Goal: Find specific fact: Find specific fact

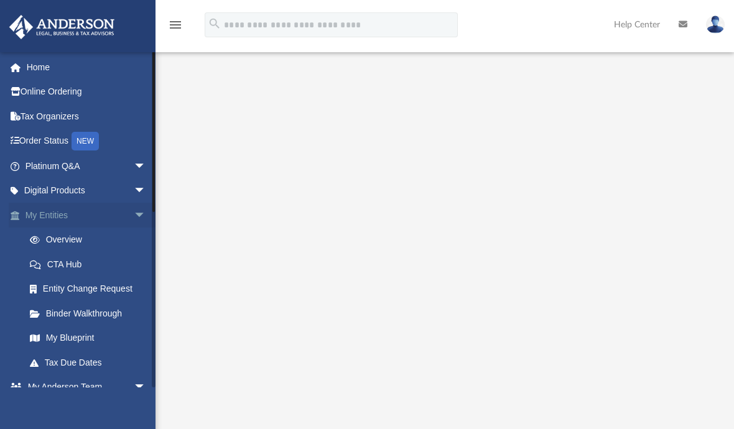
click at [76, 214] on link "My Entities arrow_drop_down" at bounding box center [87, 215] width 156 height 25
click at [70, 235] on link "Overview" at bounding box center [90, 240] width 147 height 25
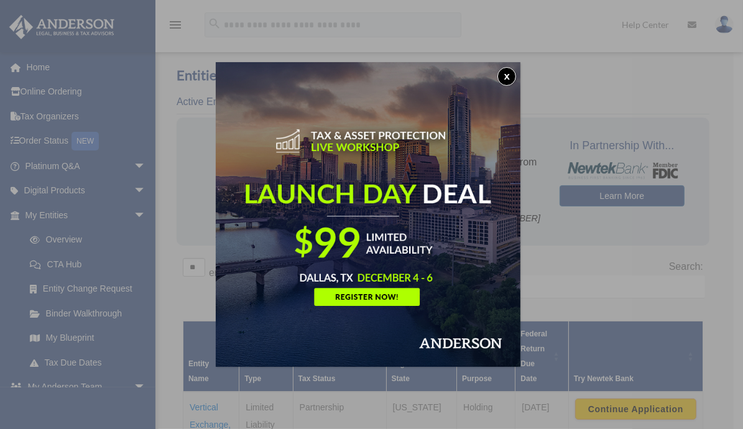
click at [564, 86] on div "x" at bounding box center [371, 214] width 743 height 429
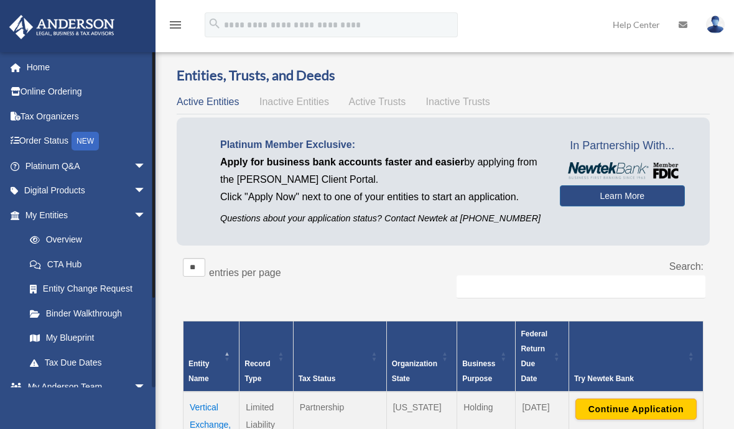
click at [152, 119] on div at bounding box center [153, 175] width 2 height 246
drag, startPoint x: 152, startPoint y: 119, endPoint x: 159, endPoint y: 73, distance: 46.0
click at [159, 73] on div "Overview rml.thompson23@gmail.com Sign Out verticalexchangellc@gmail.com Home O…" at bounding box center [367, 304] width 734 height 550
click at [93, 308] on link "Binder Walkthrough" at bounding box center [90, 313] width 147 height 25
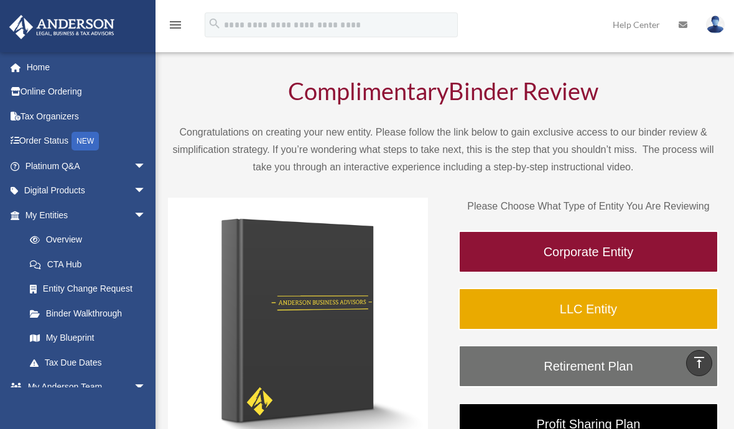
scroll to position [17, 0]
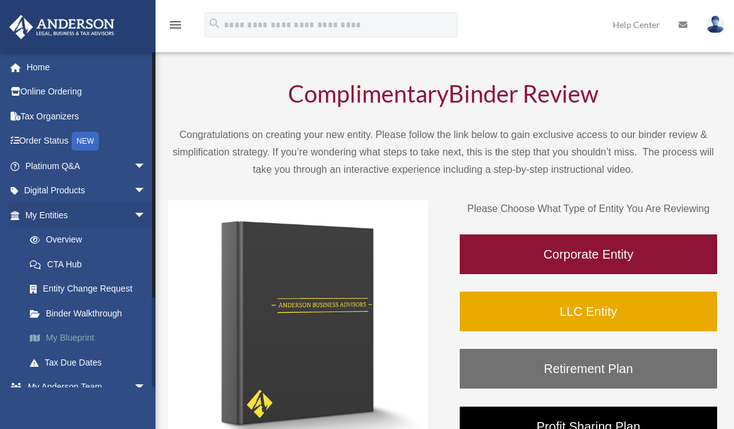
click at [67, 334] on link "My Blueprint" at bounding box center [90, 338] width 147 height 25
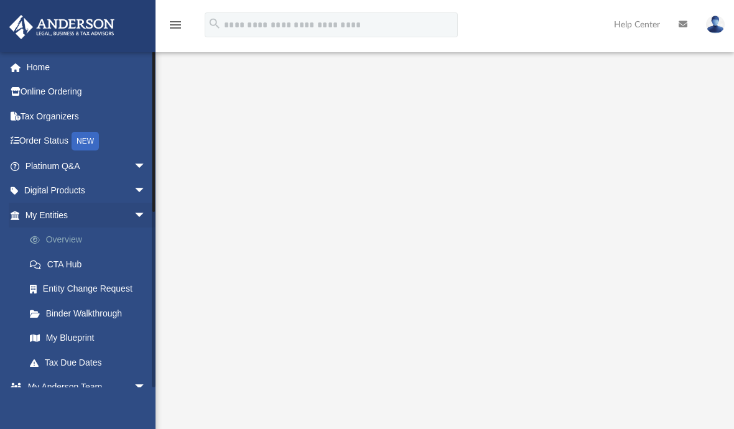
click at [57, 237] on link "Overview" at bounding box center [90, 240] width 147 height 25
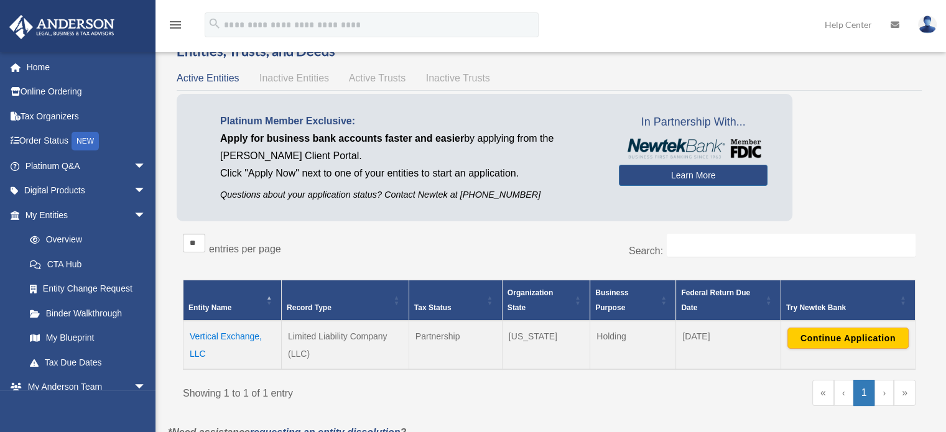
scroll to position [35, 0]
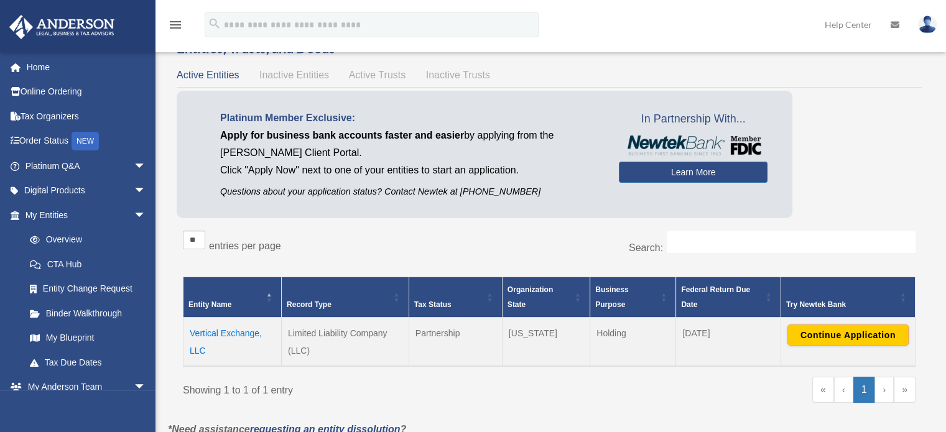
click at [378, 73] on span "Active Trusts" at bounding box center [377, 75] width 57 height 11
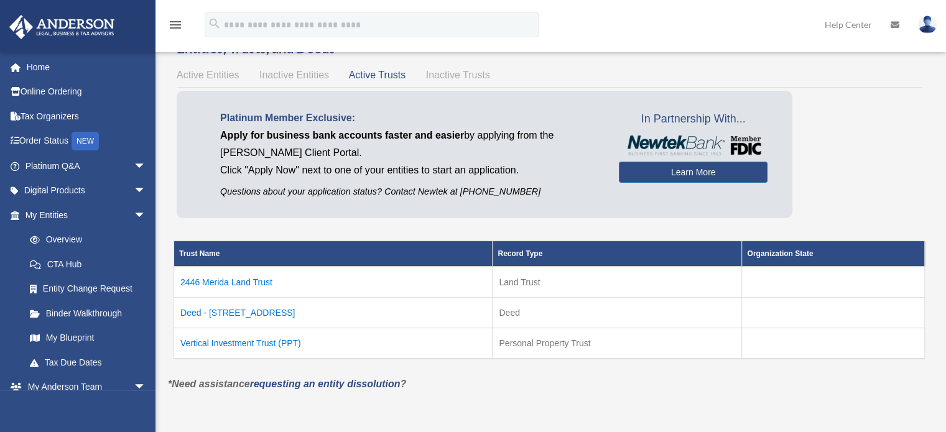
click at [269, 344] on td "Vertical Investment Trust (PPT)" at bounding box center [333, 343] width 318 height 31
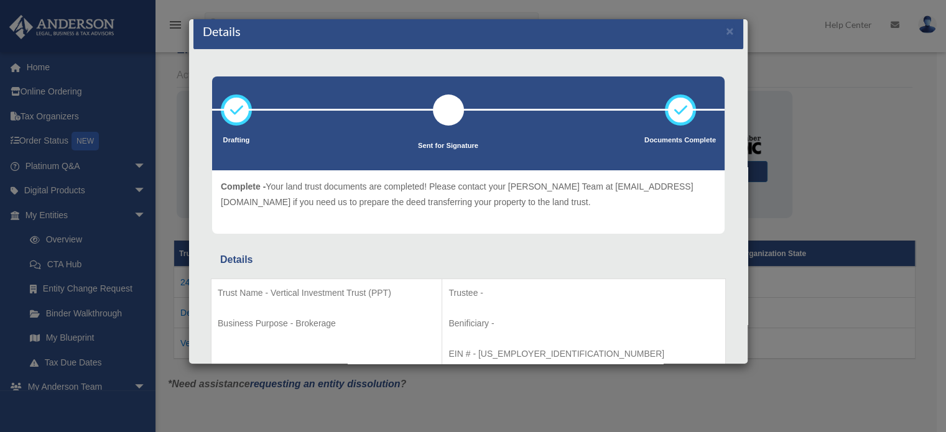
scroll to position [0, 0]
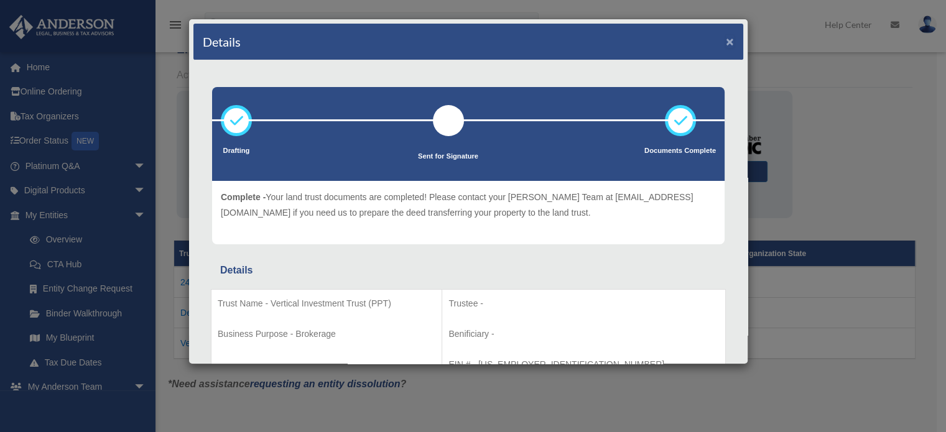
click at [725, 39] on button "×" at bounding box center [729, 41] width 8 height 13
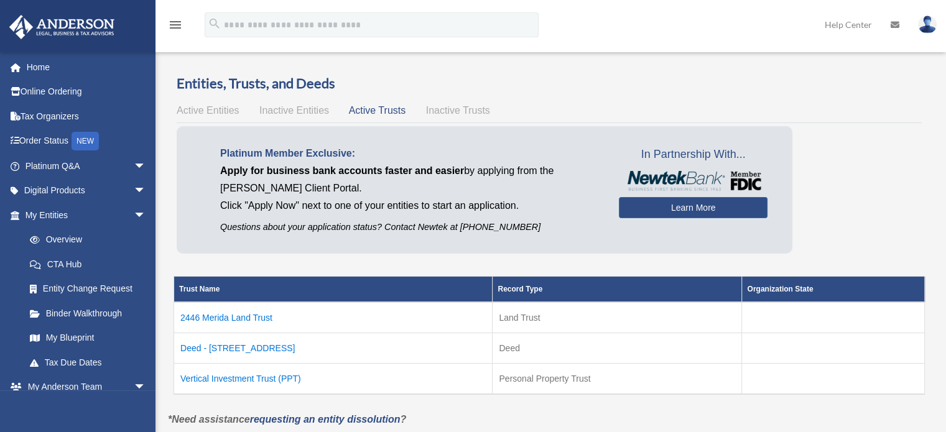
click at [213, 110] on span "Active Entities" at bounding box center [208, 110] width 62 height 11
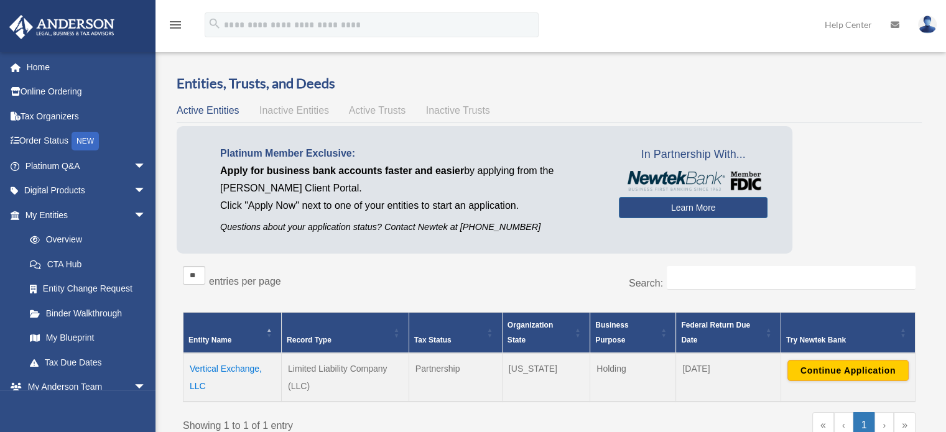
click at [375, 107] on span "Active Trusts" at bounding box center [377, 110] width 57 height 11
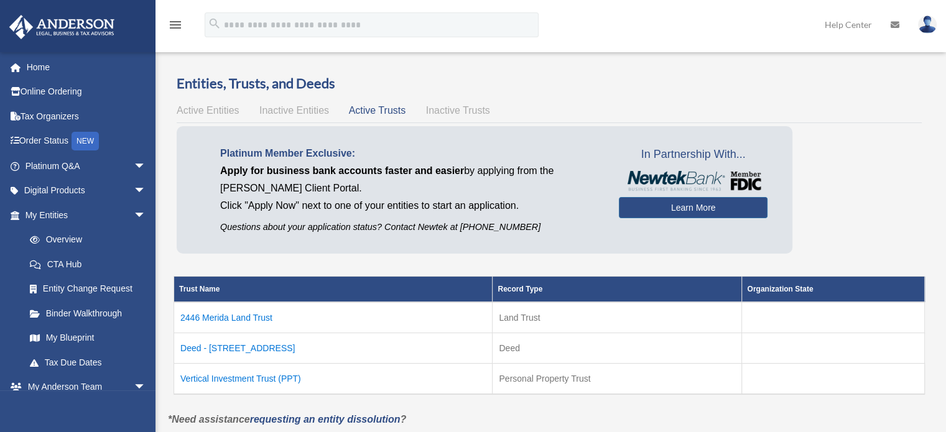
click at [225, 374] on td "Vertical Investment Trust (PPT)" at bounding box center [333, 379] width 318 height 31
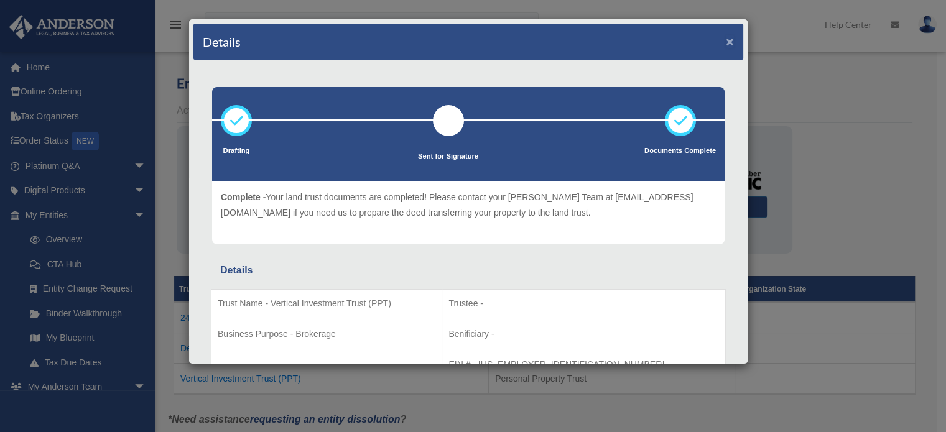
click at [725, 44] on button "×" at bounding box center [729, 41] width 8 height 13
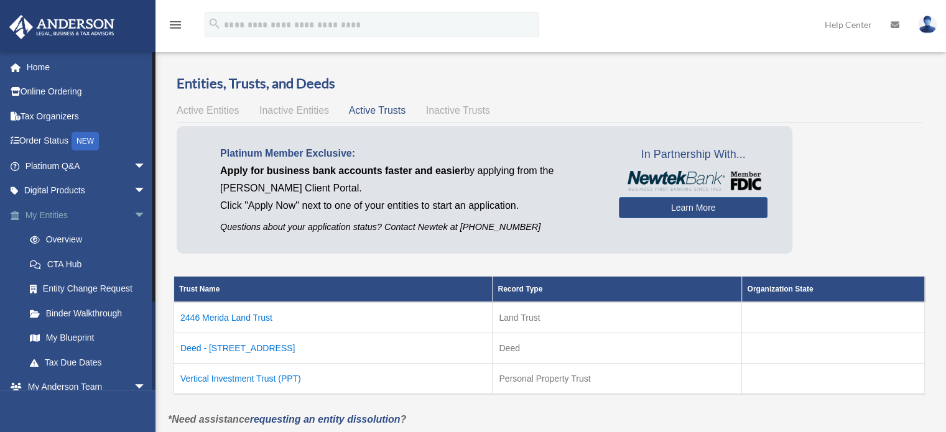
click at [46, 212] on link "My Entities arrow_drop_down" at bounding box center [87, 215] width 156 height 25
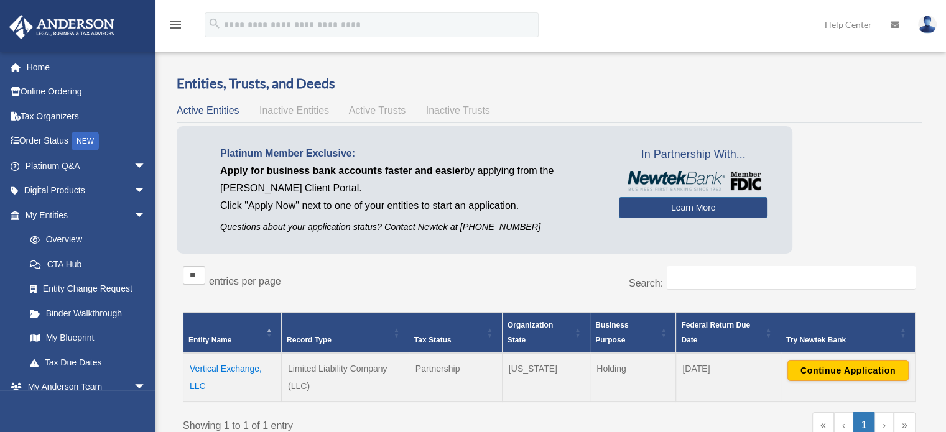
click at [213, 369] on td "Vertical Exchange, LLC" at bounding box center [232, 377] width 98 height 48
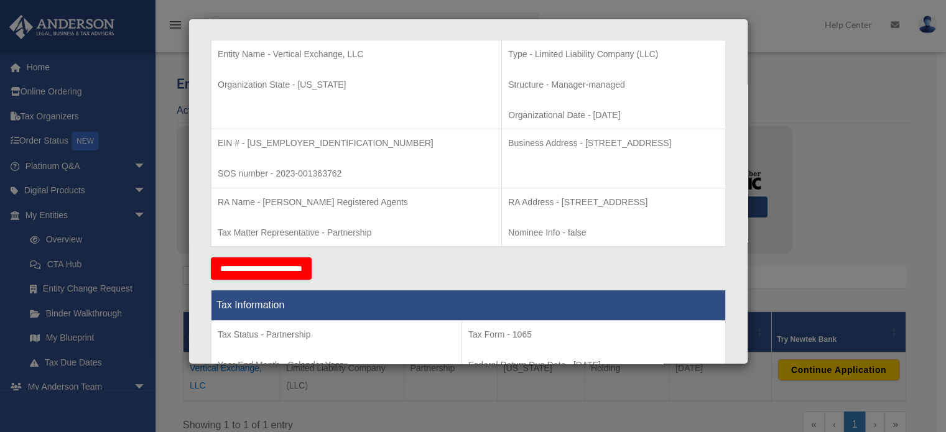
scroll to position [254, 0]
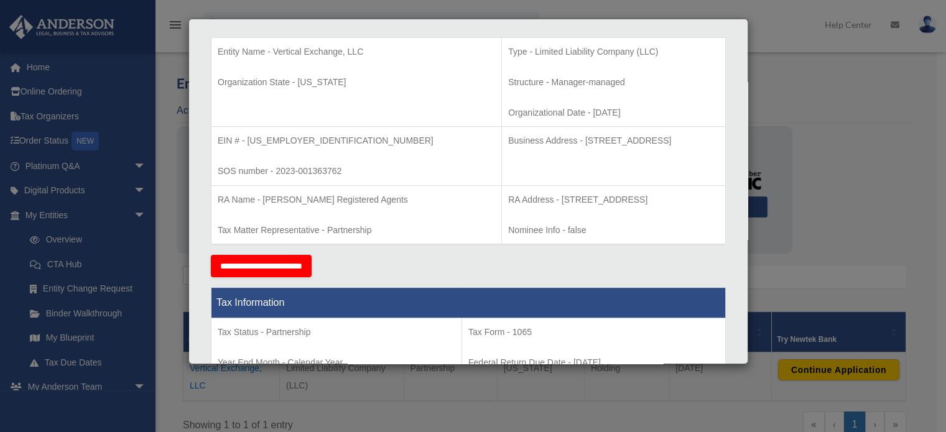
drag, startPoint x: 485, startPoint y: 139, endPoint x: 645, endPoint y: 144, distance: 159.2
click at [645, 144] on p "Business Address - [STREET_ADDRESS]" at bounding box center [613, 141] width 211 height 16
copy p "[STREET_ADDRESS]"
click at [528, 137] on p "Business Address - [STREET_ADDRESS]" at bounding box center [613, 141] width 211 height 16
